Goal: Transaction & Acquisition: Purchase product/service

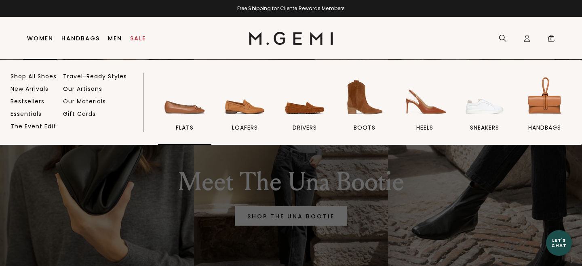
click at [183, 125] on span "flats" at bounding box center [185, 127] width 18 height 7
